Goal: Check status: Check status

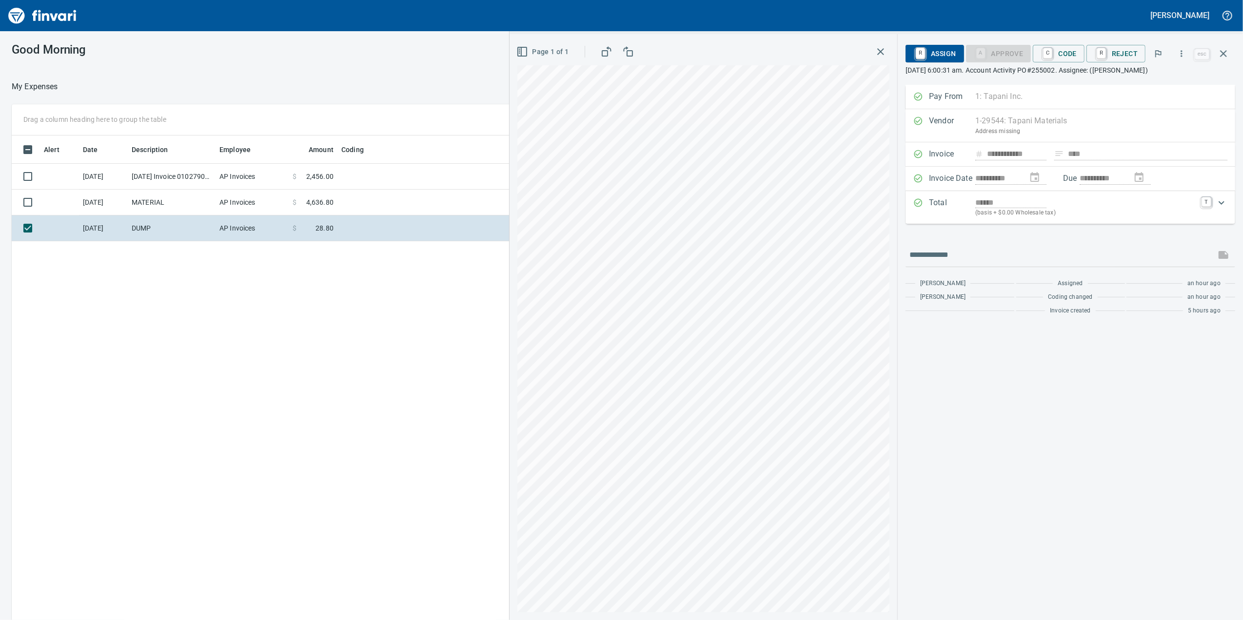
scroll to position [503, 956]
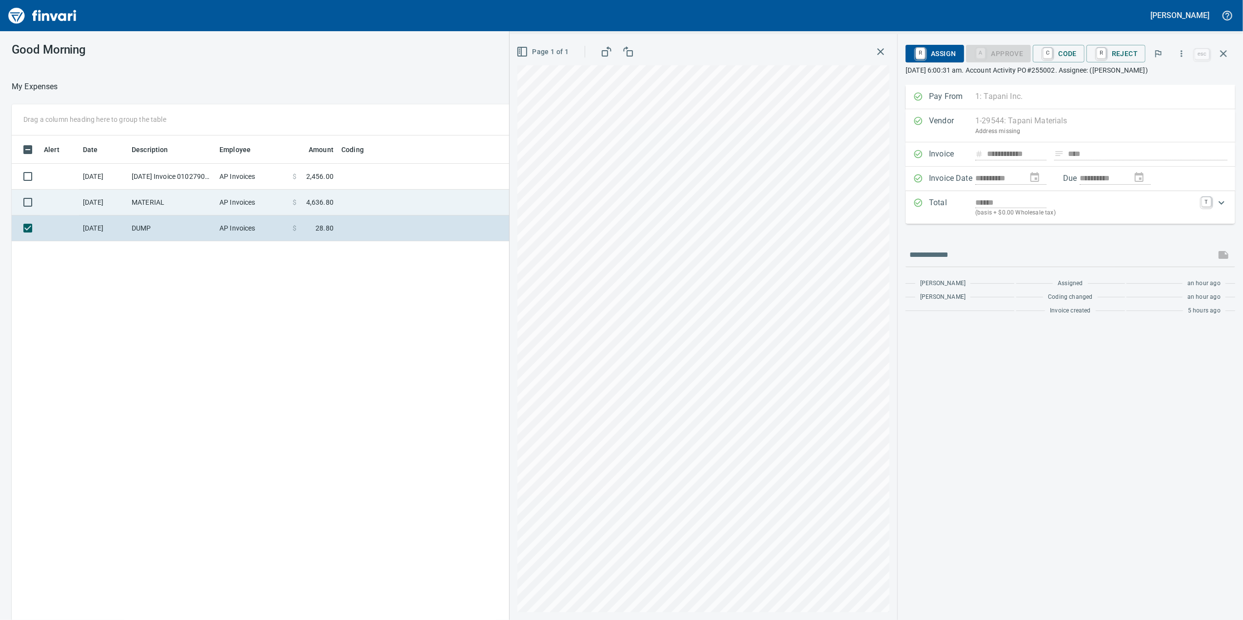
click at [294, 190] on td "$ 4,636.80" at bounding box center [313, 203] width 49 height 26
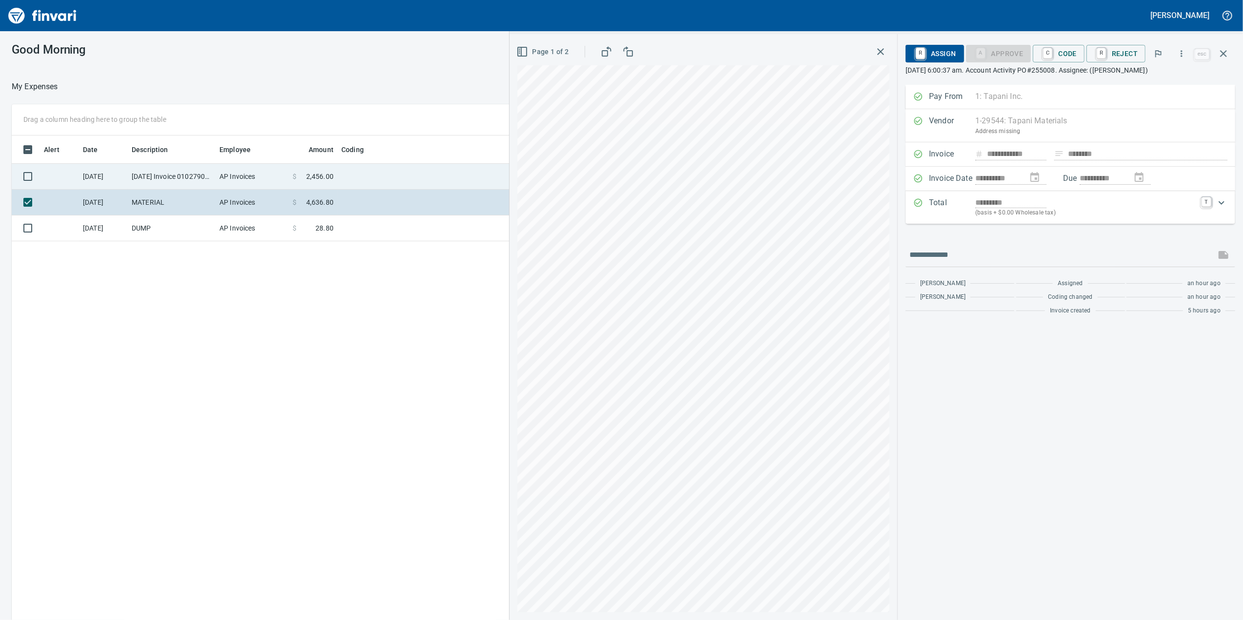
click at [289, 181] on td "$ 2,456.00" at bounding box center [313, 177] width 49 height 26
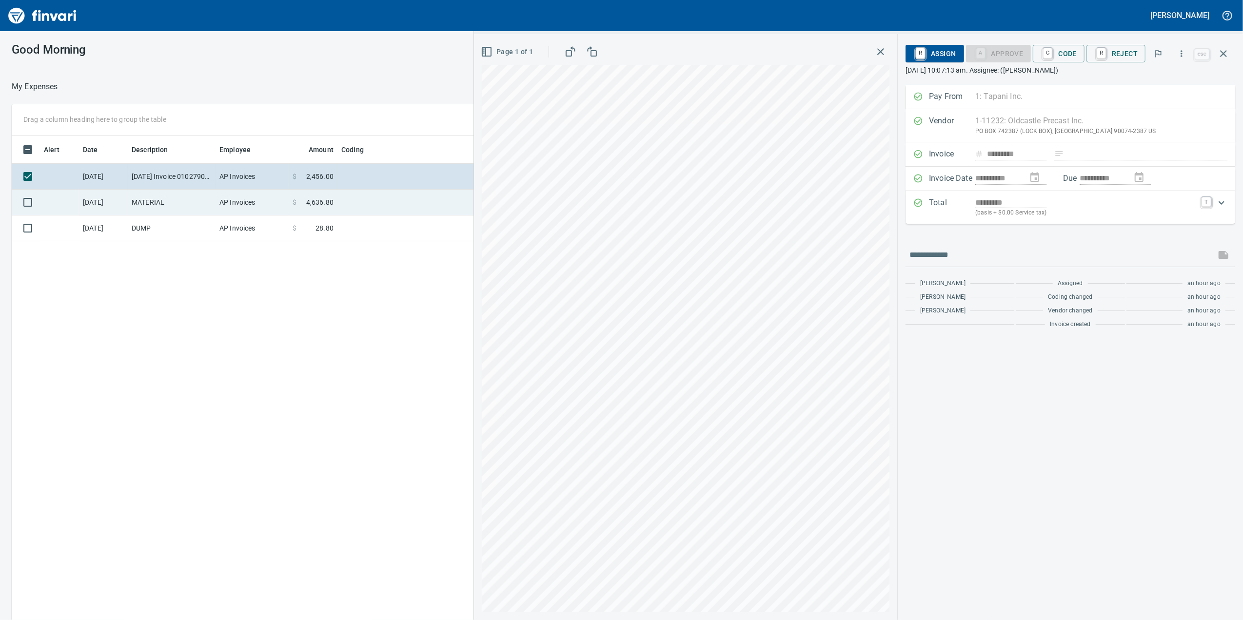
click at [298, 209] on td "$ 4,636.80" at bounding box center [313, 203] width 49 height 26
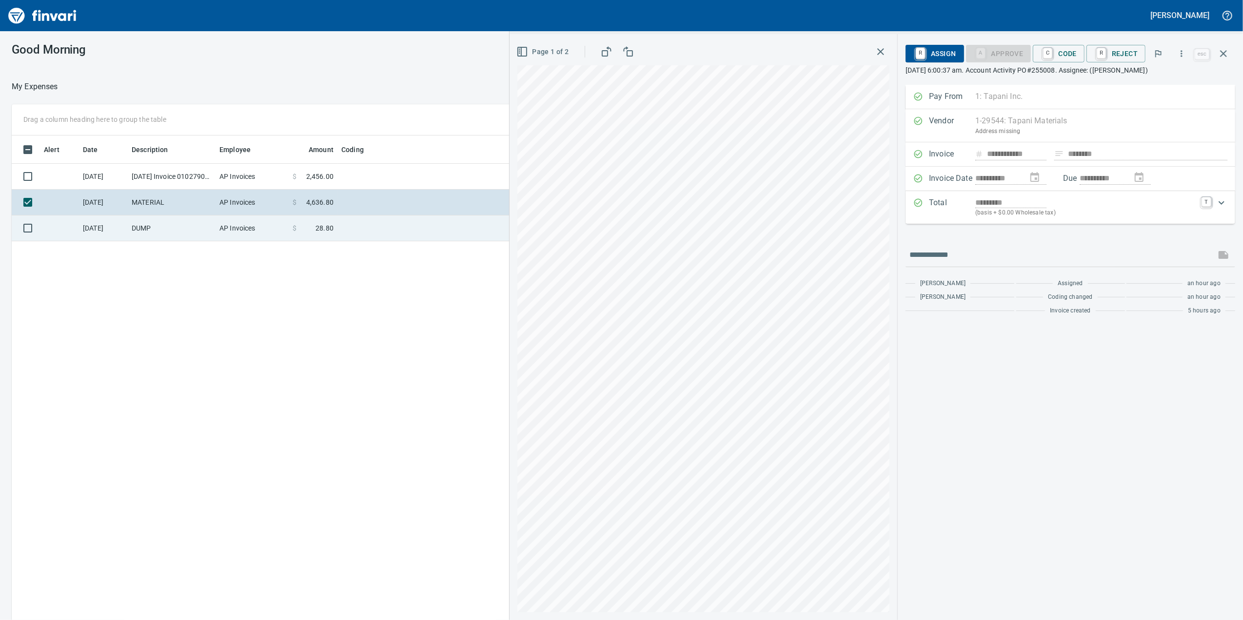
click at [295, 221] on td "$ 28.80" at bounding box center [313, 228] width 49 height 26
